Goal: Find specific page/section: Find specific page/section

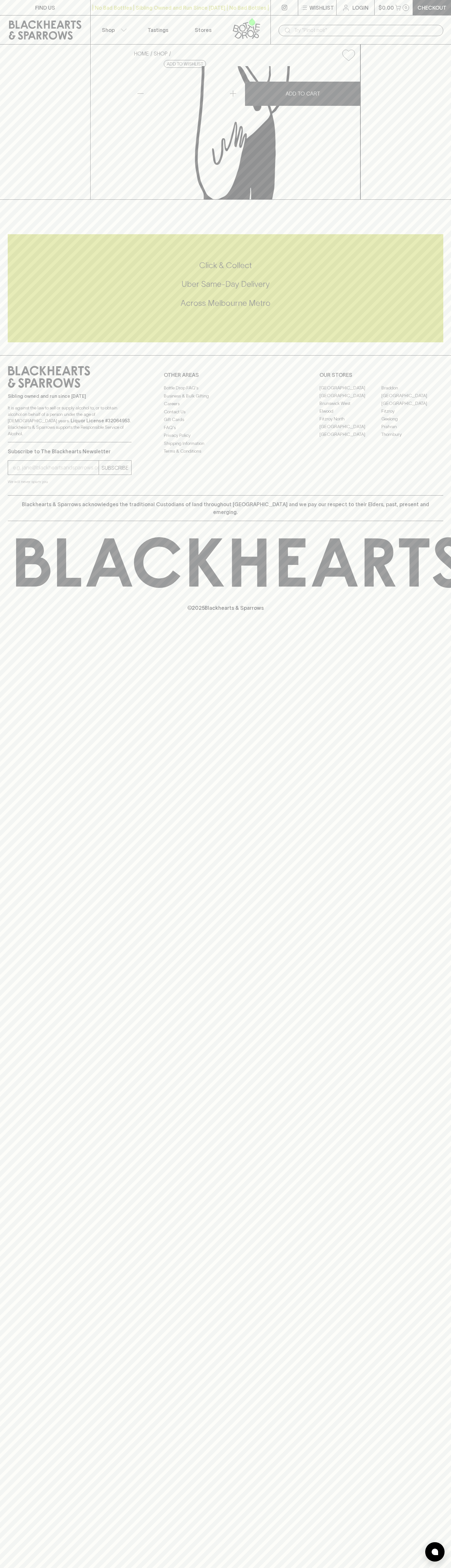
click at [342, 4] on icon at bounding box center [346, 8] width 8 height 8
click at [327, 1568] on html "FIND US | No Bad Bottles | Sibling Owned and Run Since 2006 | No Bad Bottles | …" at bounding box center [225, 784] width 451 height 1568
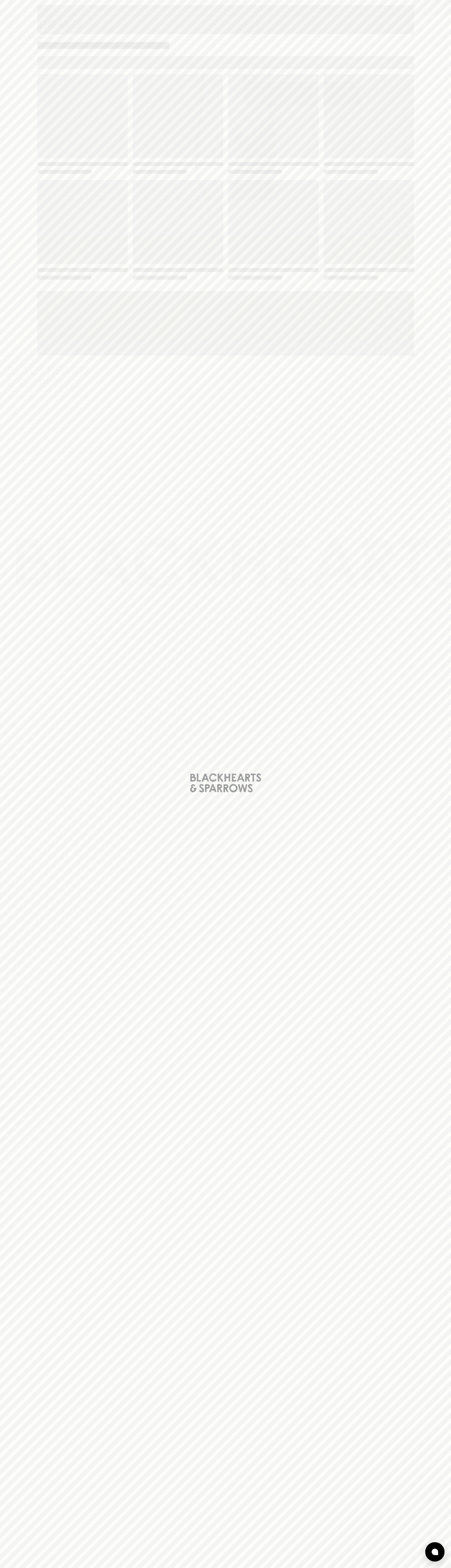
click at [30, 1049] on div "Loading" at bounding box center [225, 784] width 451 height 1568
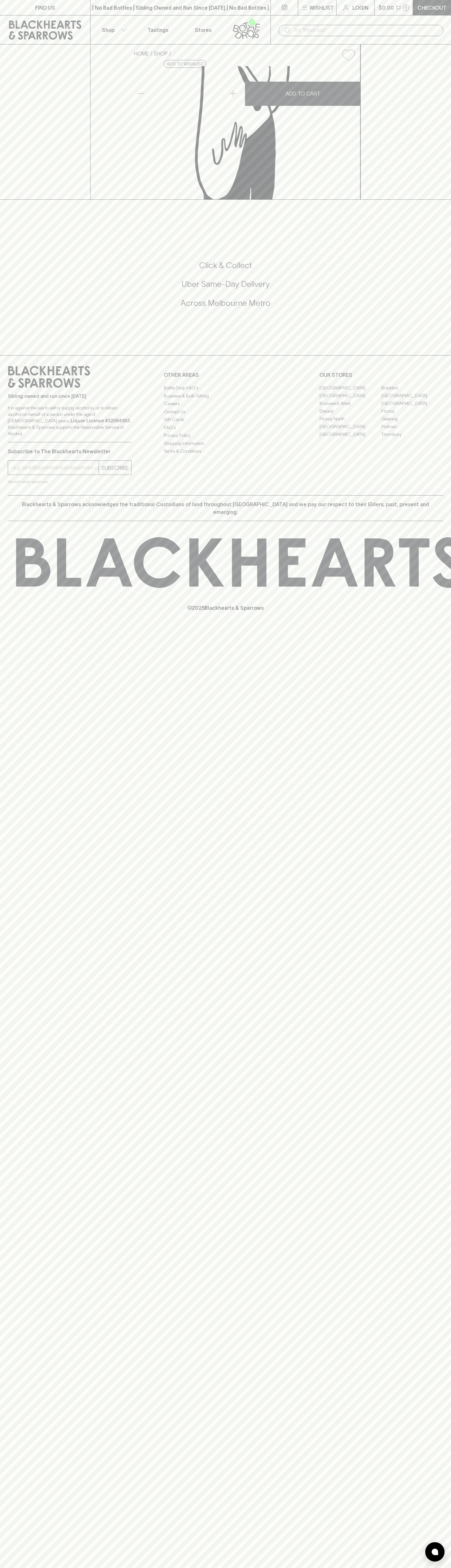
click at [413, 415] on link "Fitzroy" at bounding box center [412, 411] width 62 height 8
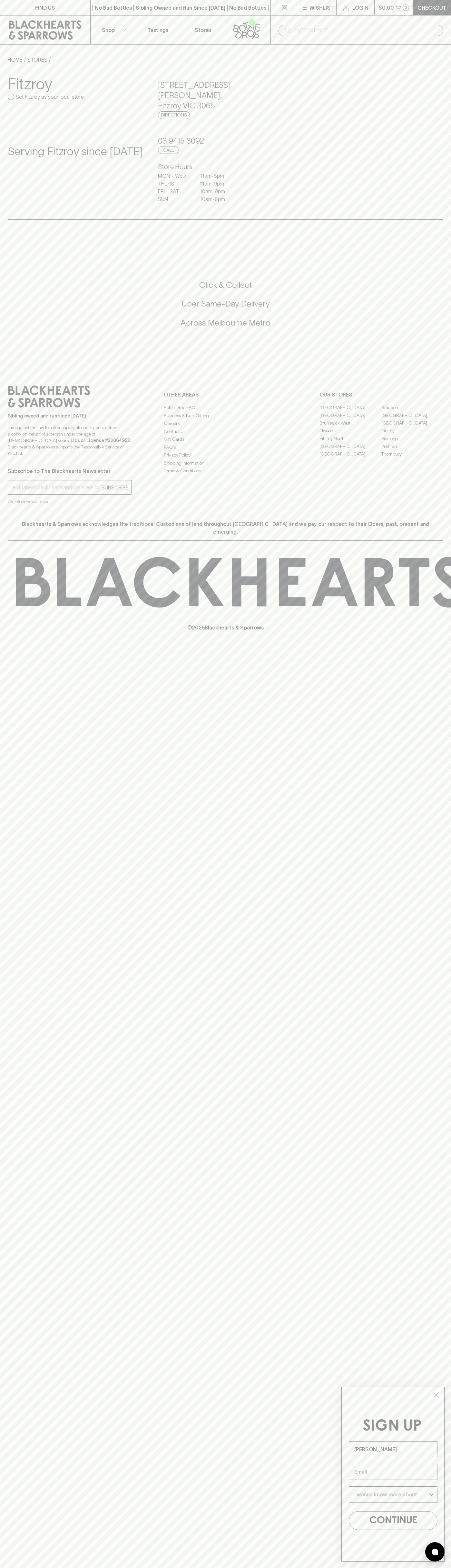
type input "John Smith"
